Goal: Navigation & Orientation: Find specific page/section

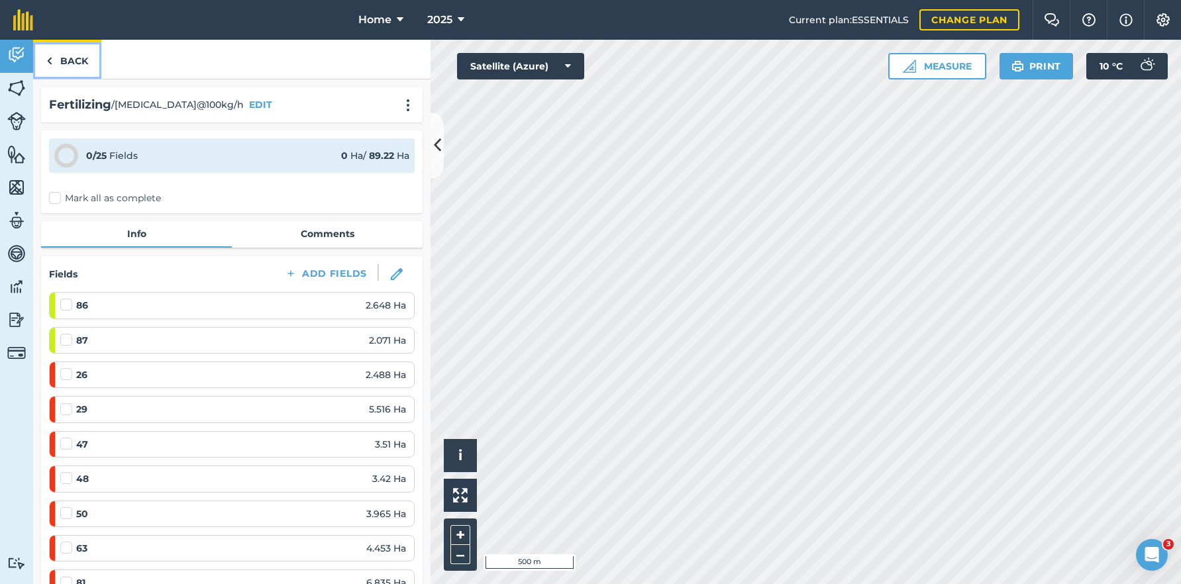
click at [84, 63] on link "Back" at bounding box center [67, 59] width 68 height 39
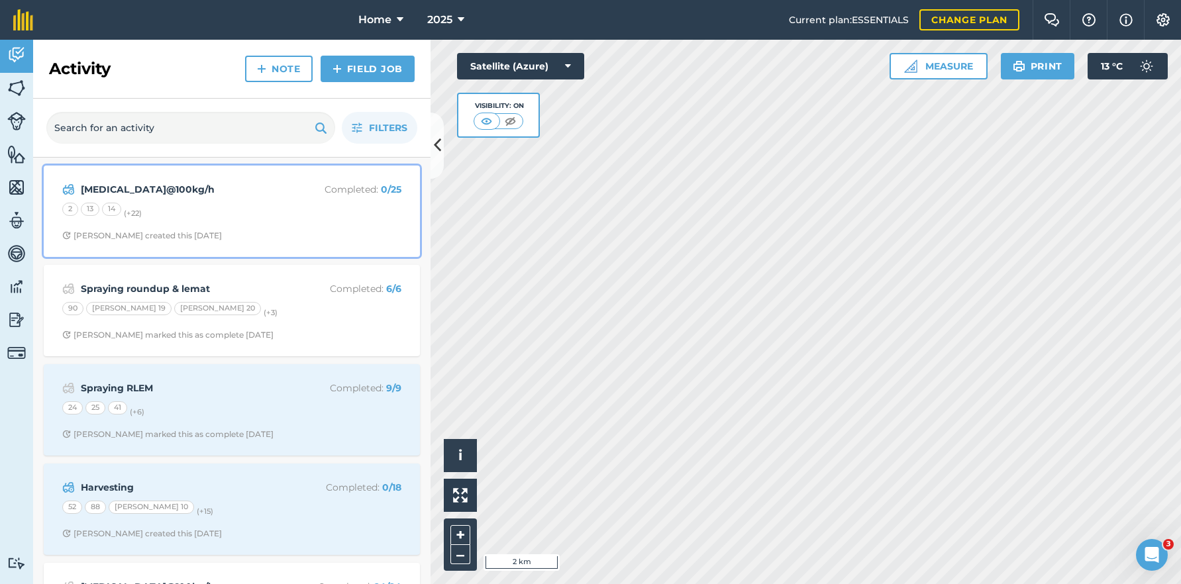
click at [244, 224] on div "[MEDICAL_DATA]@100kg/h Completed : 0 / 25 2 13 14 (+ 22 ) [PERSON_NAME] created…" at bounding box center [232, 210] width 360 height 75
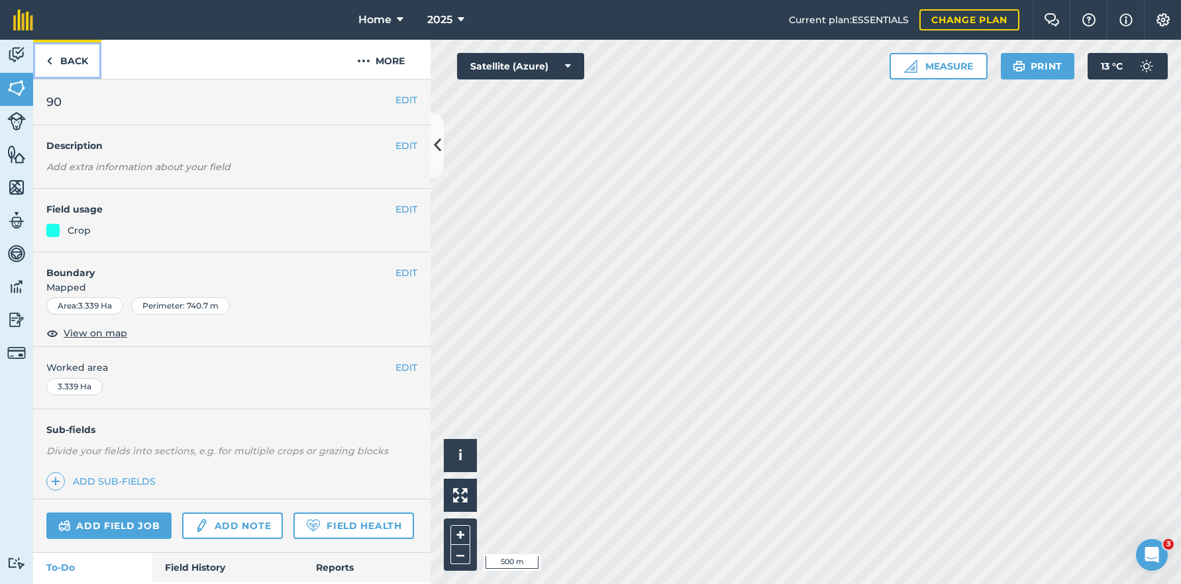
click at [73, 63] on link "Back" at bounding box center [67, 59] width 68 height 39
